Goal: Information Seeking & Learning: Learn about a topic

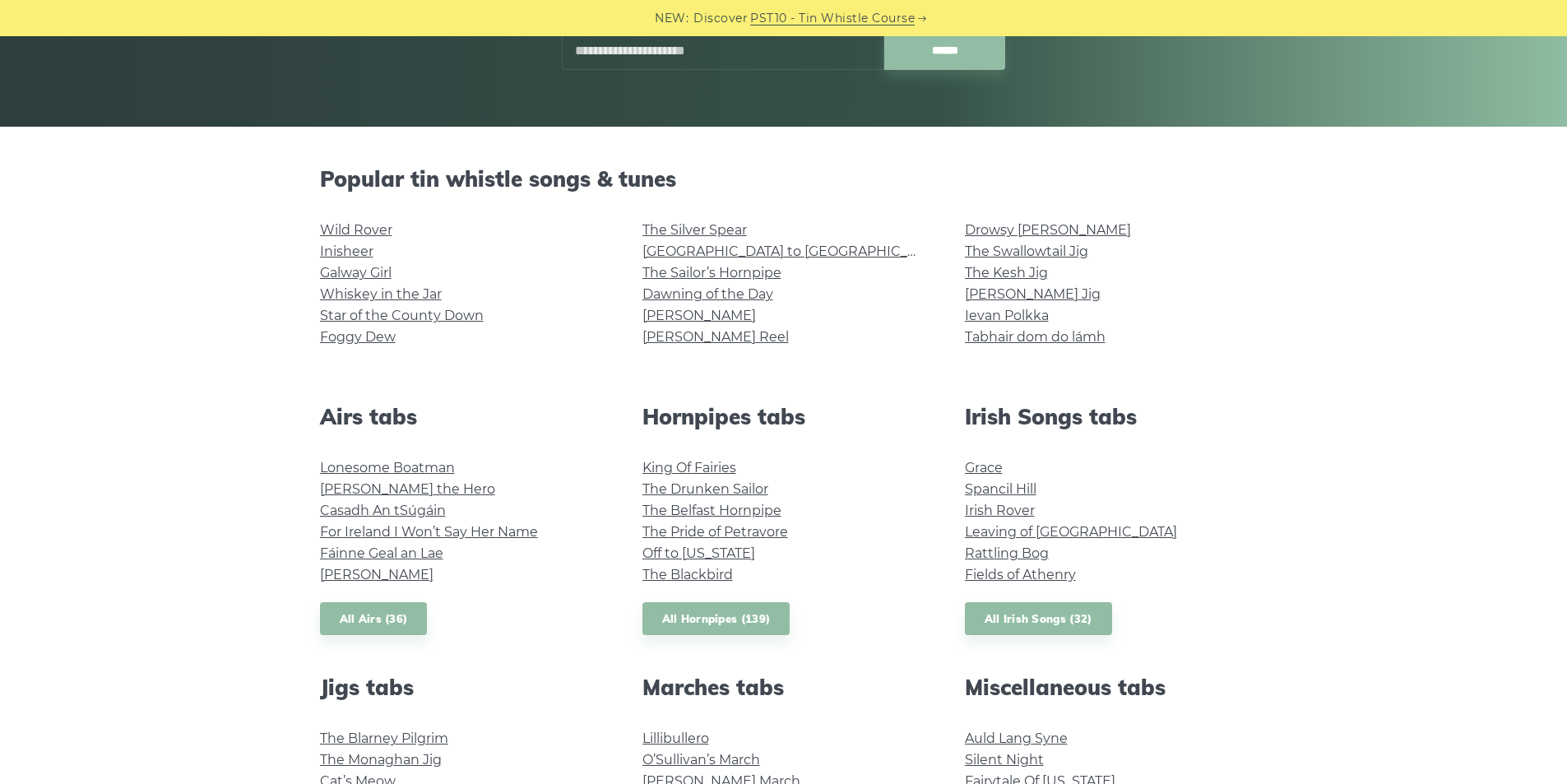
scroll to position [329, 0]
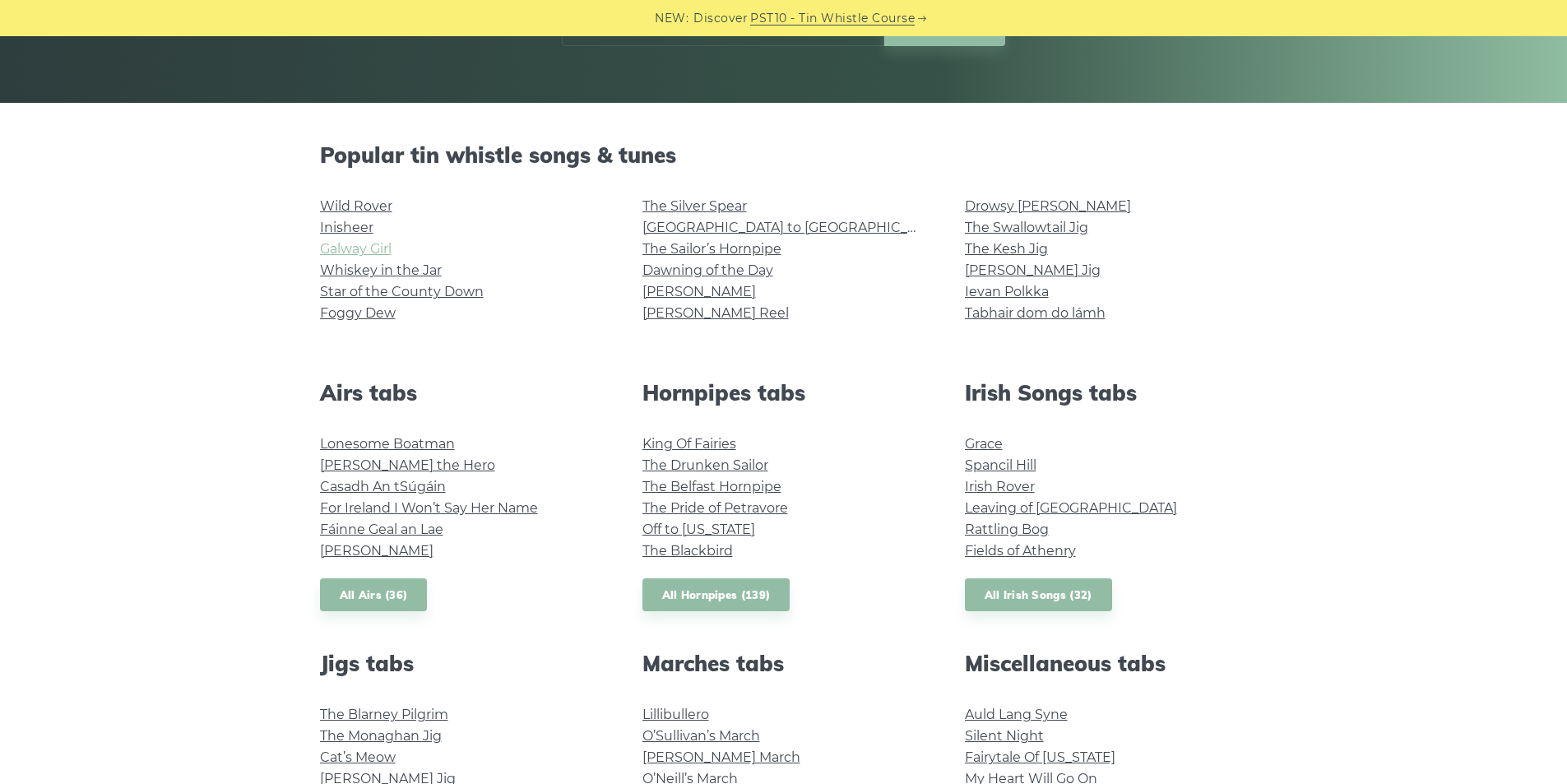
click at [334, 254] on link "Galway Girl" at bounding box center [356, 248] width 72 height 16
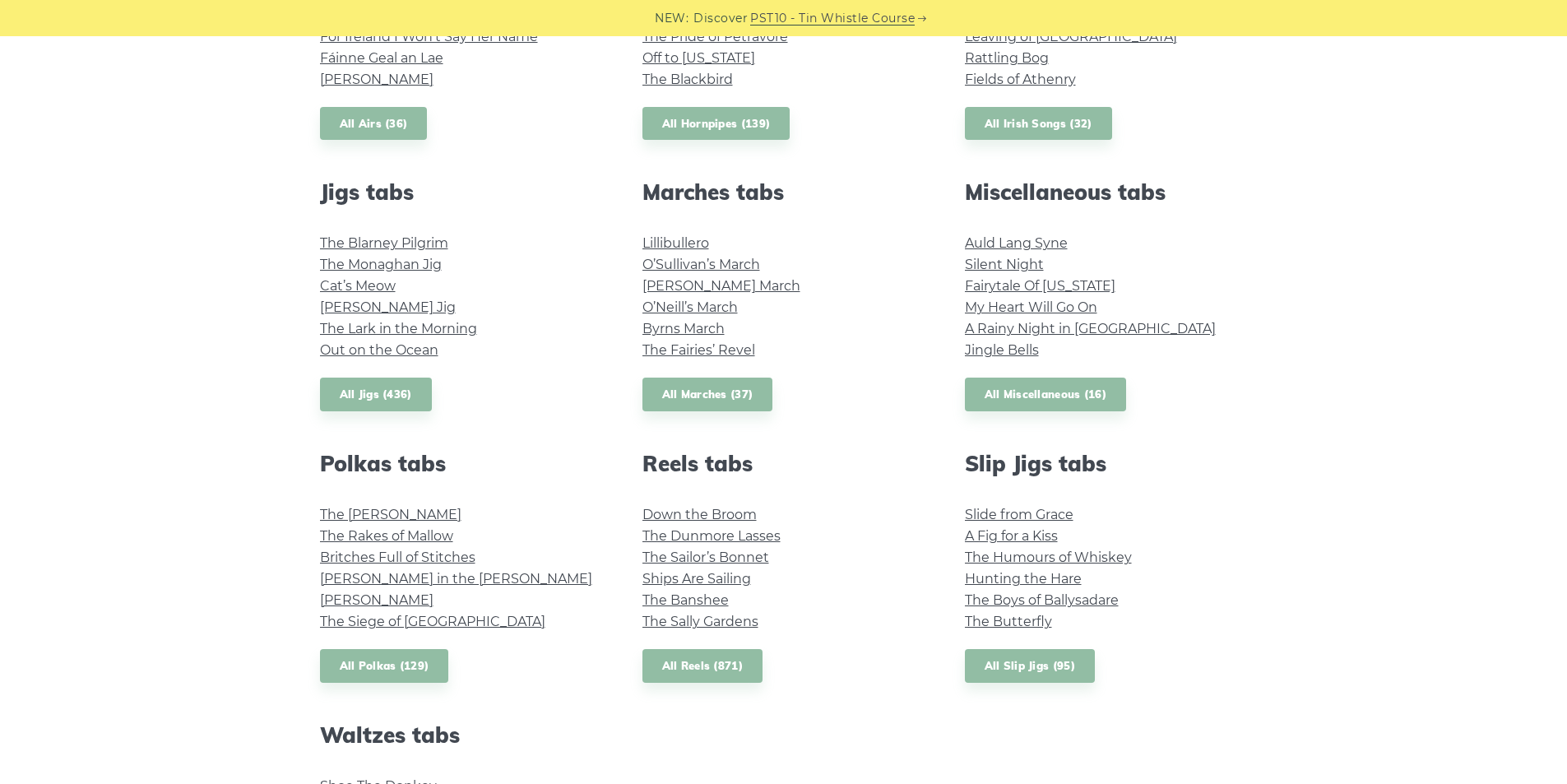
scroll to position [877, 0]
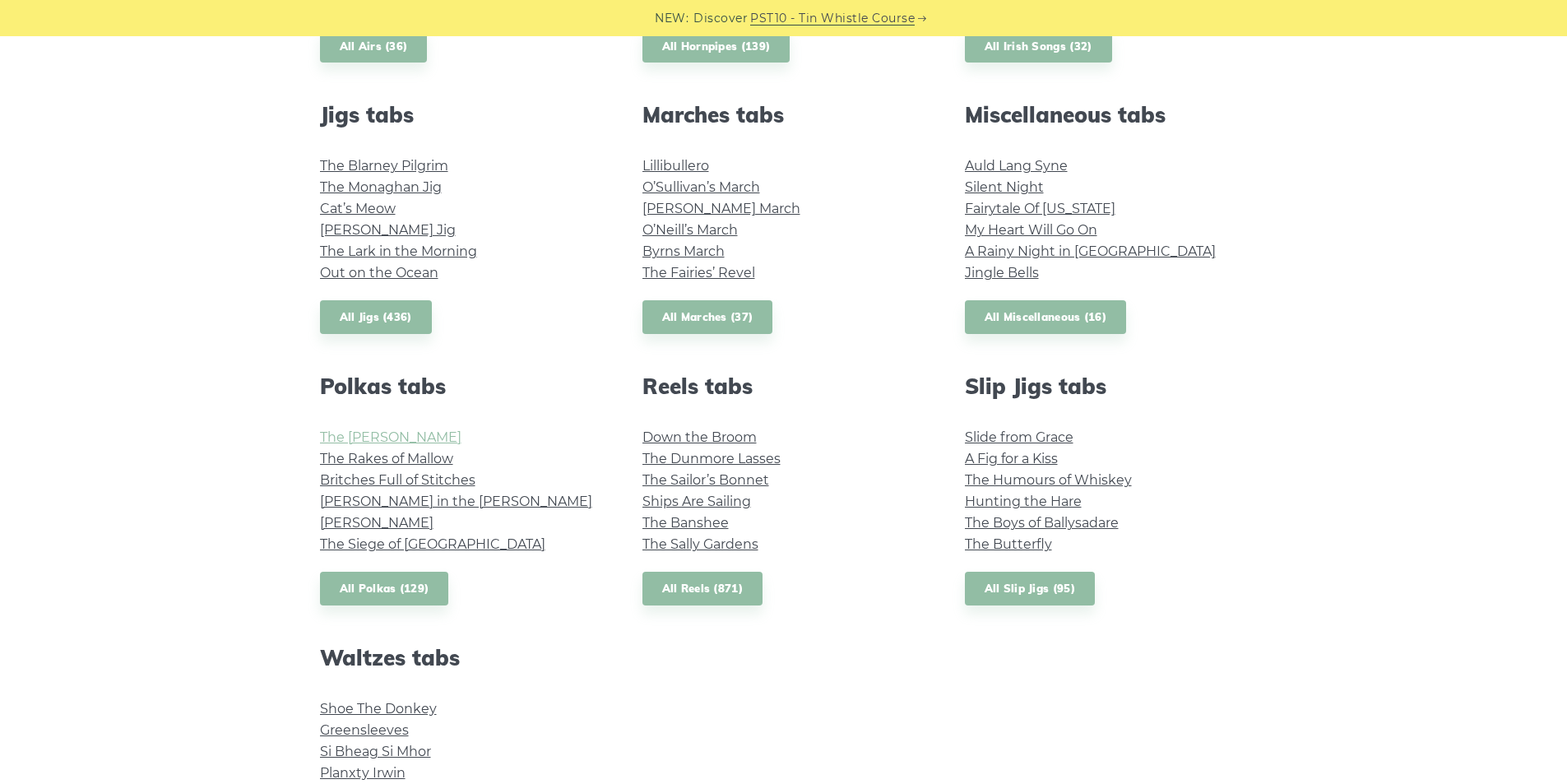
click at [354, 430] on link "The [PERSON_NAME]" at bounding box center [390, 437] width 141 height 16
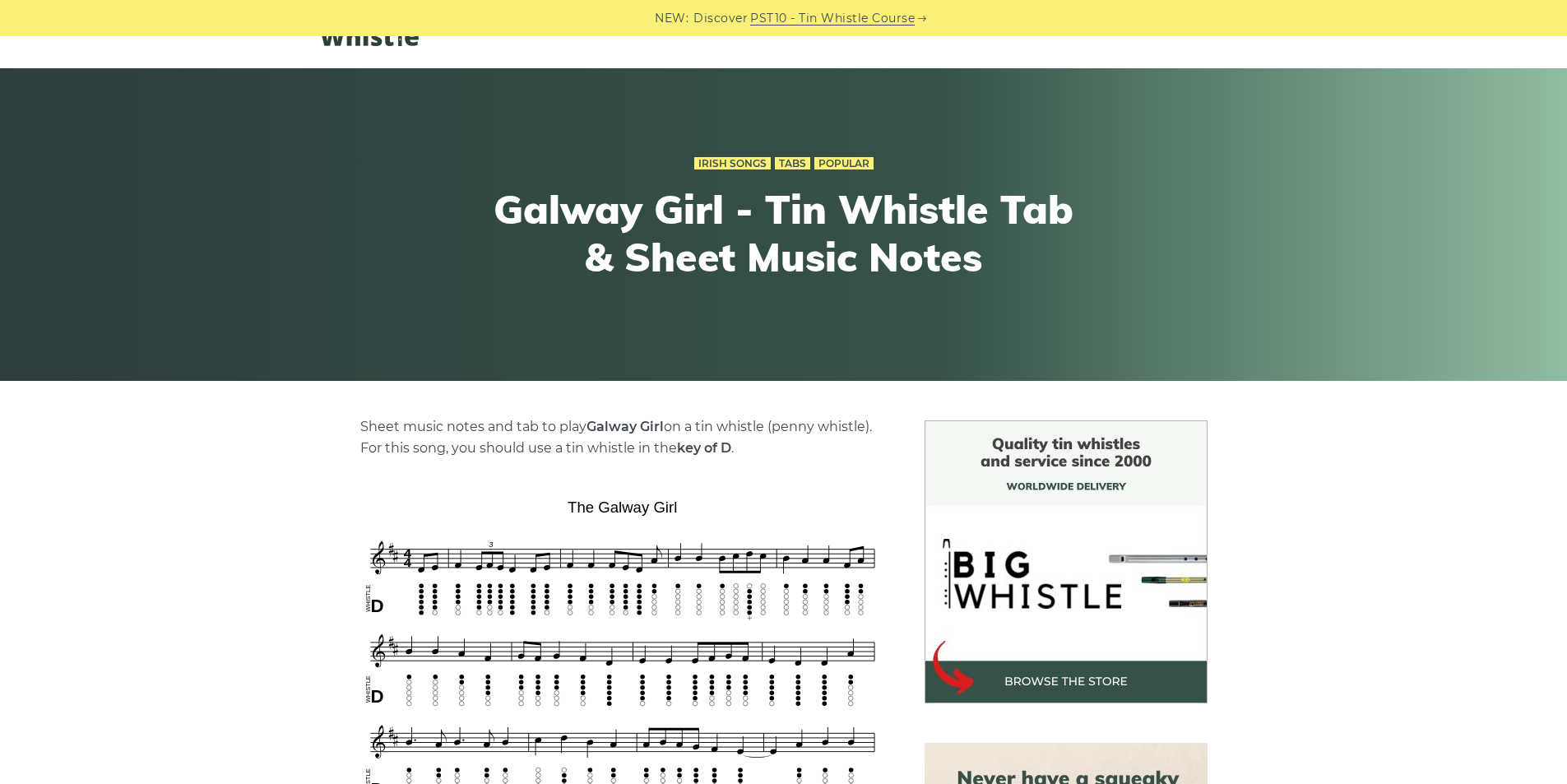
scroll to position [273, 0]
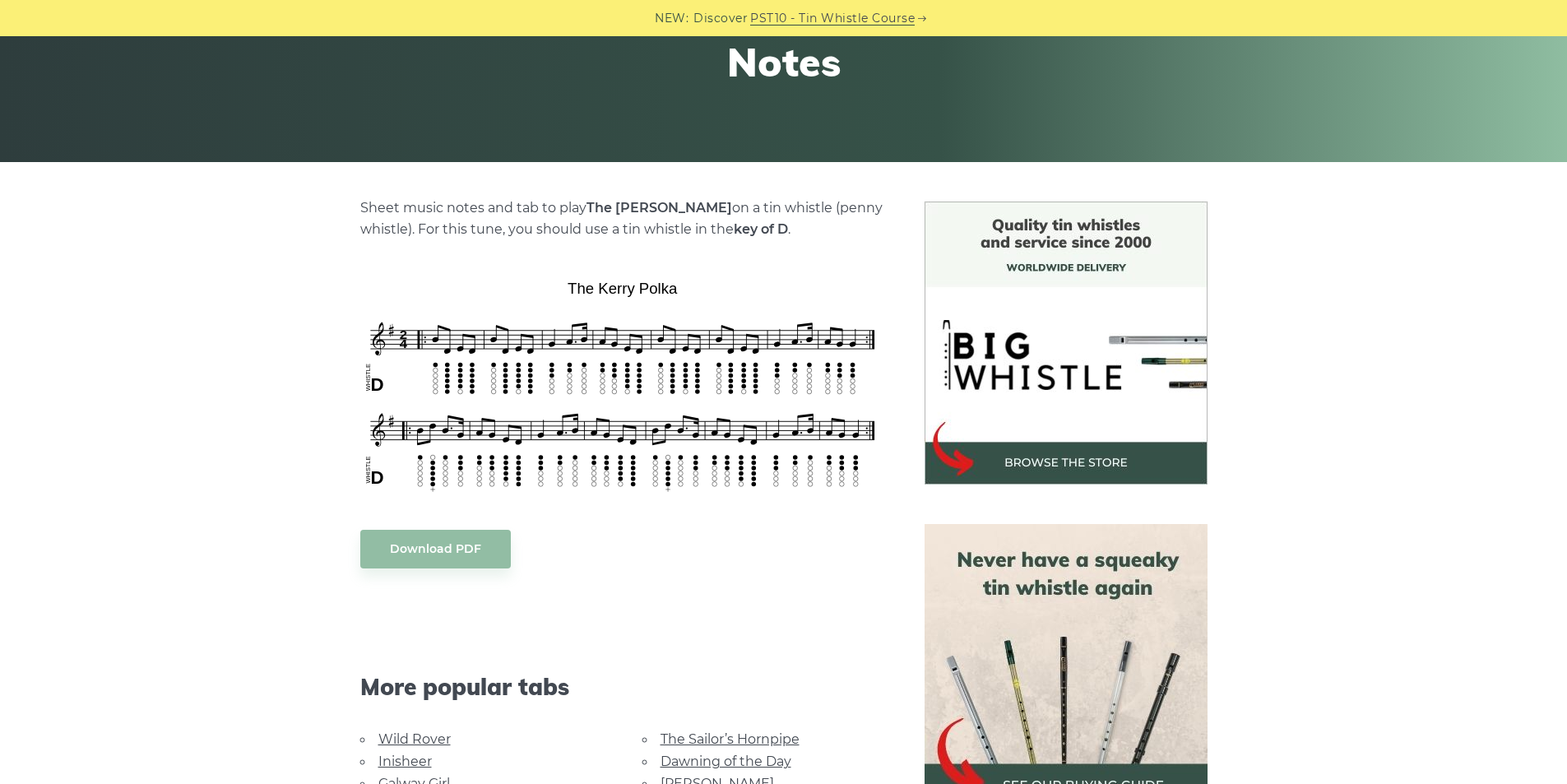
scroll to position [273, 0]
